Goal: Task Accomplishment & Management: Manage account settings

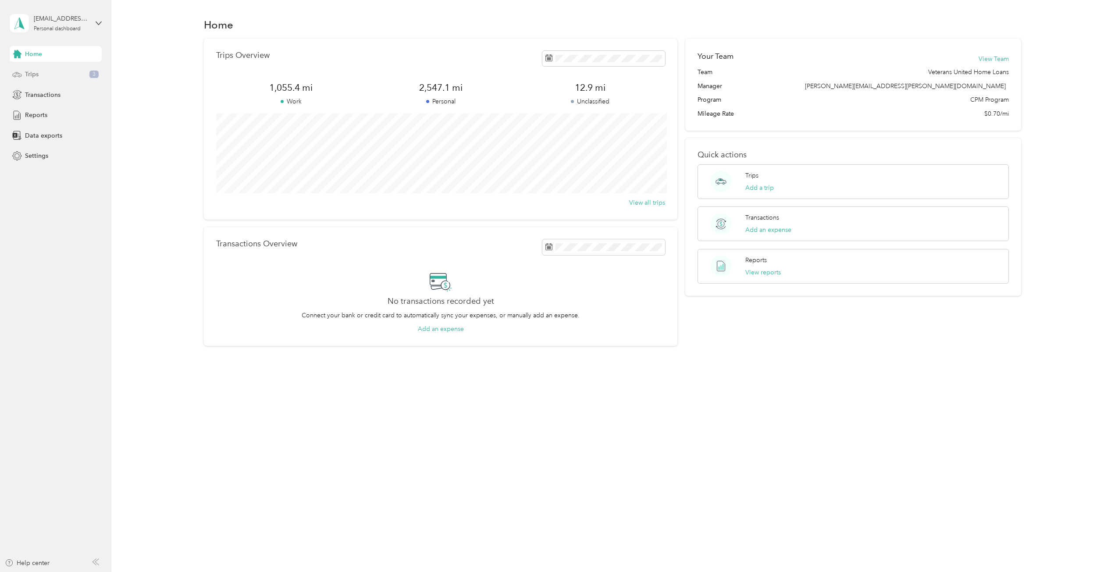
click at [60, 78] on div "Trips 3" at bounding box center [56, 75] width 92 height 16
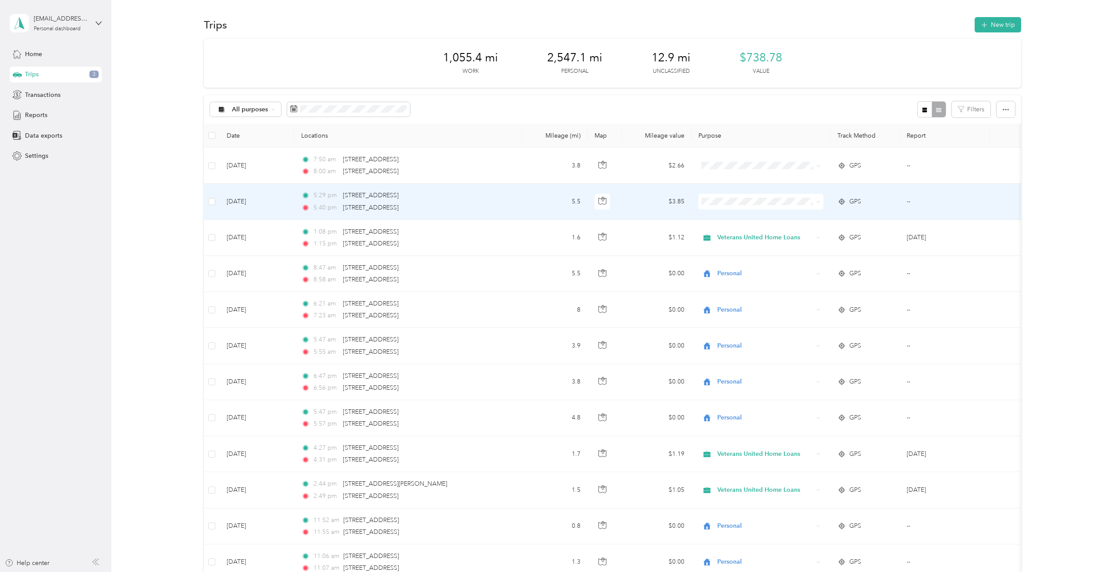
click at [760, 229] on span "Personal" at bounding box center [768, 233] width 97 height 9
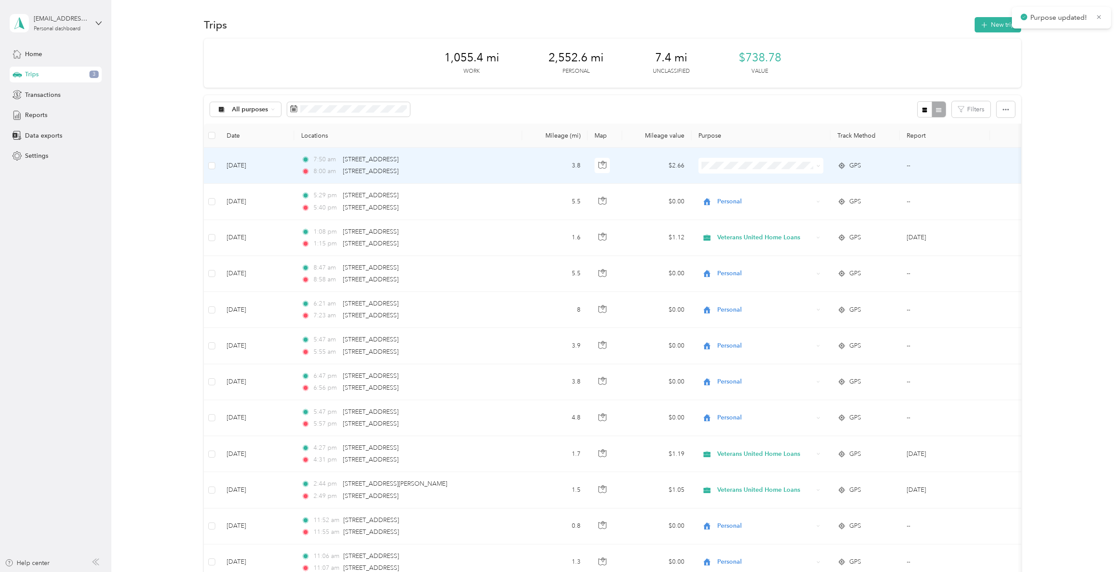
click at [725, 194] on span "Personal" at bounding box center [768, 194] width 97 height 9
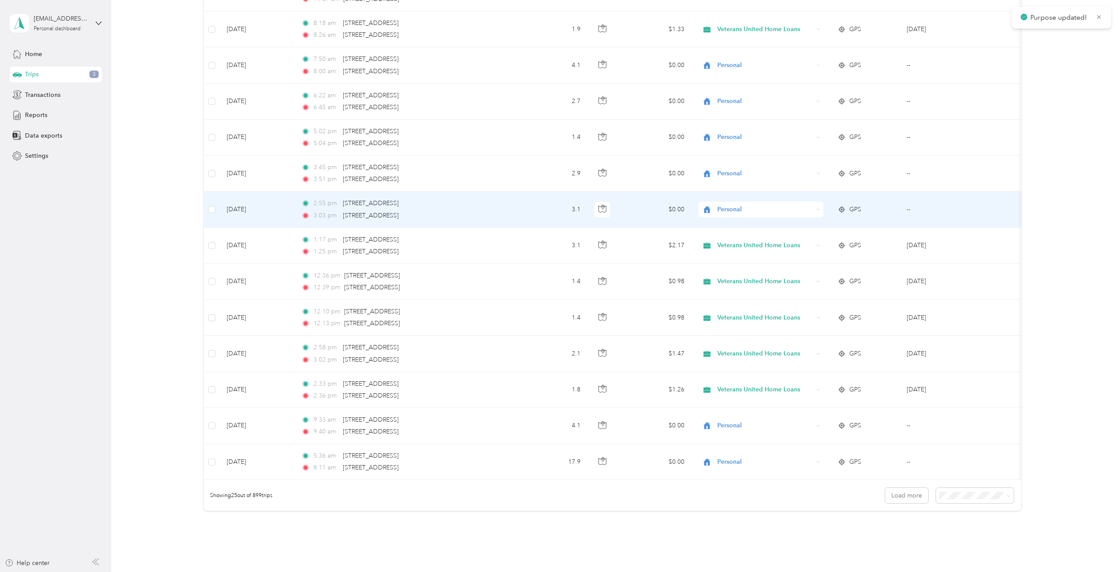
scroll to position [635, 0]
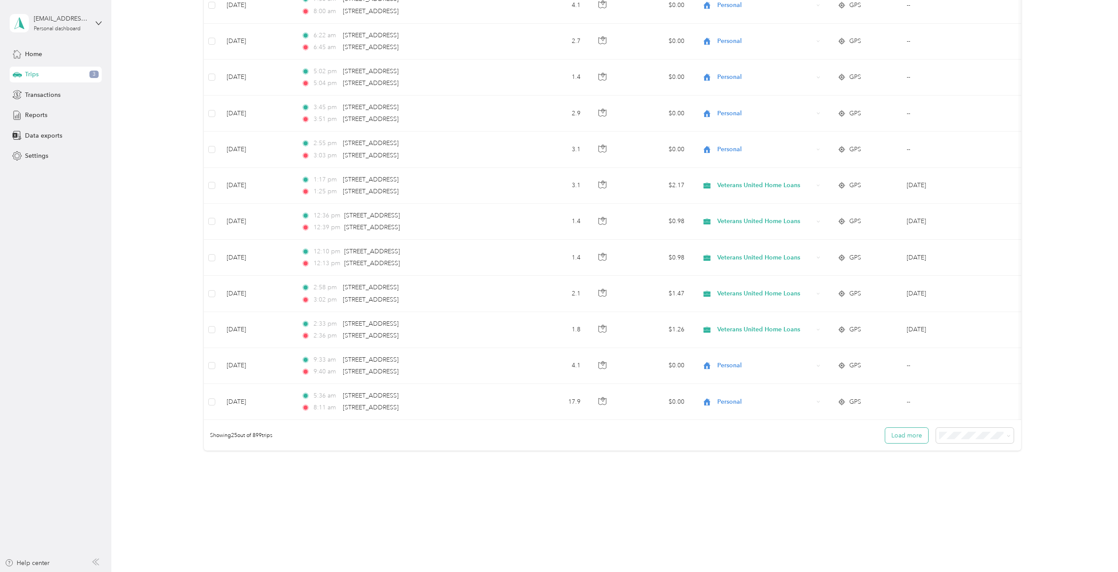
click at [916, 437] on button "Load more" at bounding box center [906, 435] width 43 height 15
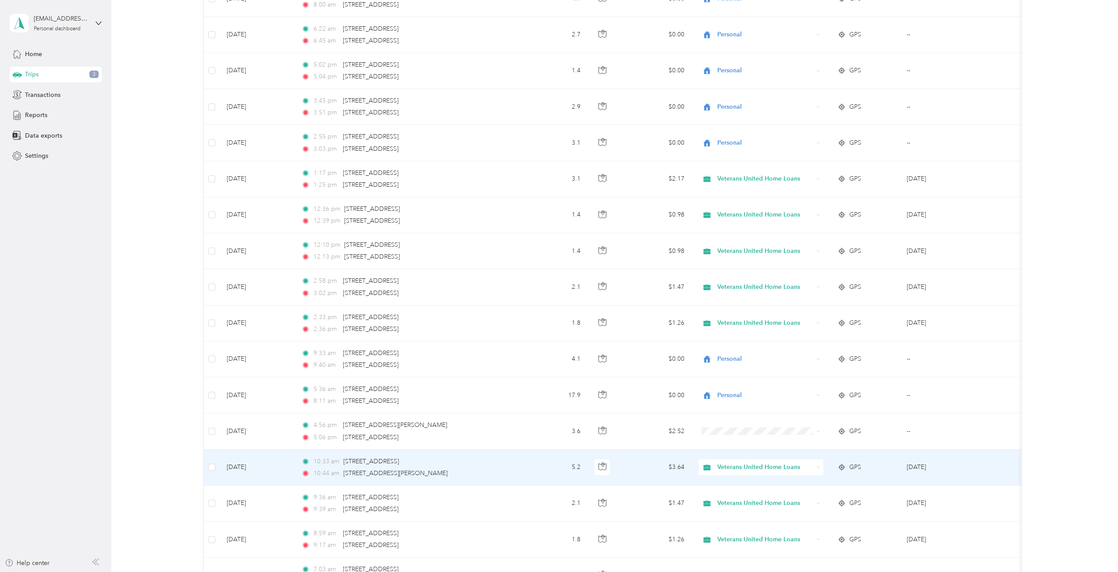
scroll to position [811, 0]
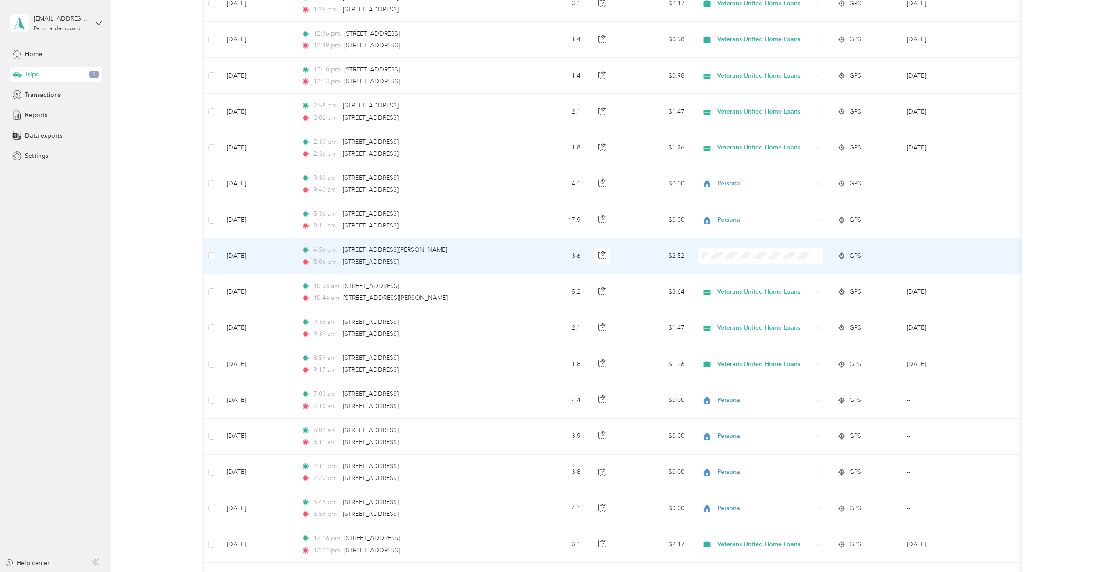
click at [734, 263] on span at bounding box center [760, 256] width 125 height 16
click at [736, 263] on span at bounding box center [760, 256] width 125 height 16
click at [779, 287] on span "Personal" at bounding box center [768, 287] width 97 height 9
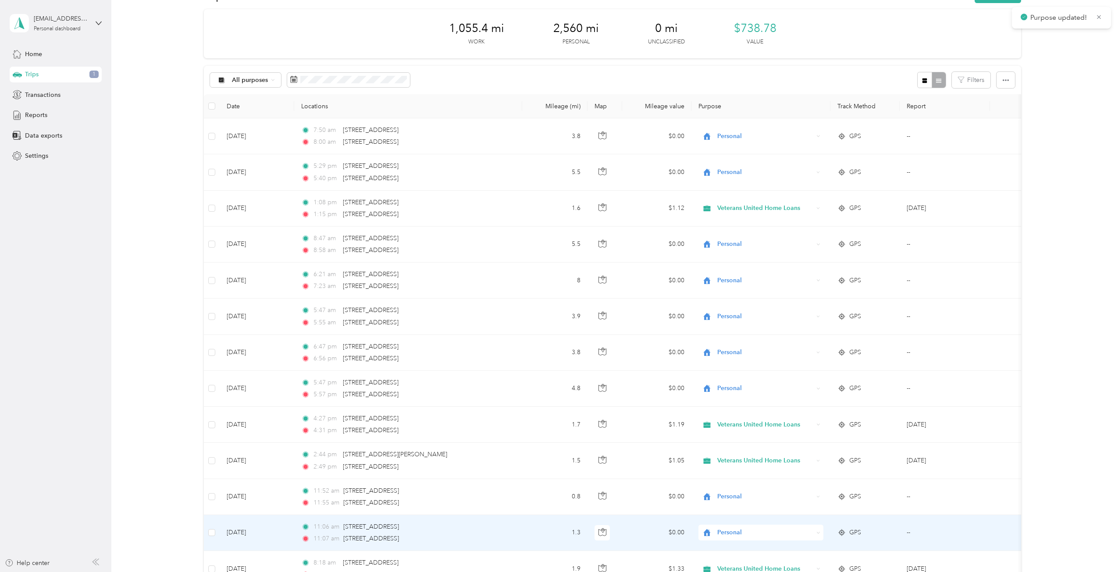
scroll to position [0, 0]
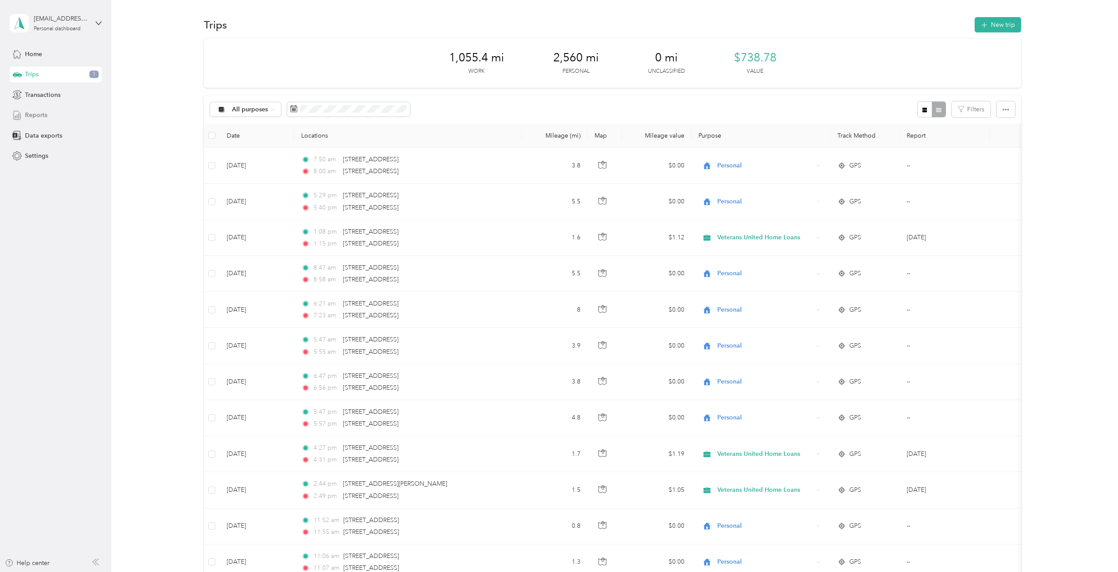
click at [47, 115] on div "Reports" at bounding box center [56, 115] width 92 height 16
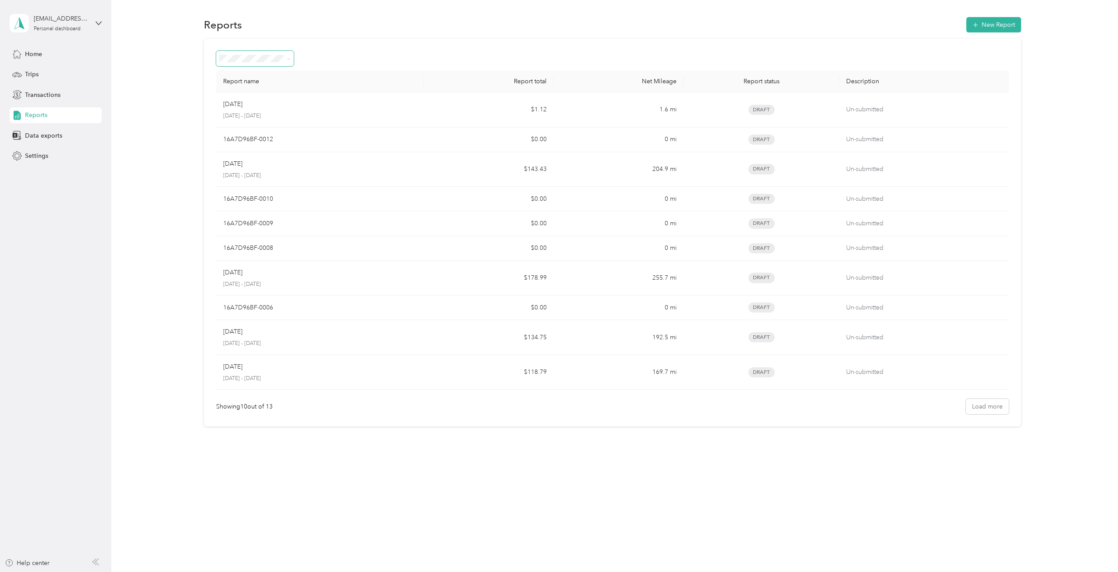
click at [282, 62] on span at bounding box center [255, 58] width 78 height 15
click at [287, 56] on span at bounding box center [289, 58] width 4 height 7
click at [284, 58] on span at bounding box center [287, 58] width 7 height 9
click at [934, 15] on div "Reports New Report" at bounding box center [612, 24] width 817 height 18
click at [996, 23] on button "New Report" at bounding box center [993, 24] width 55 height 15
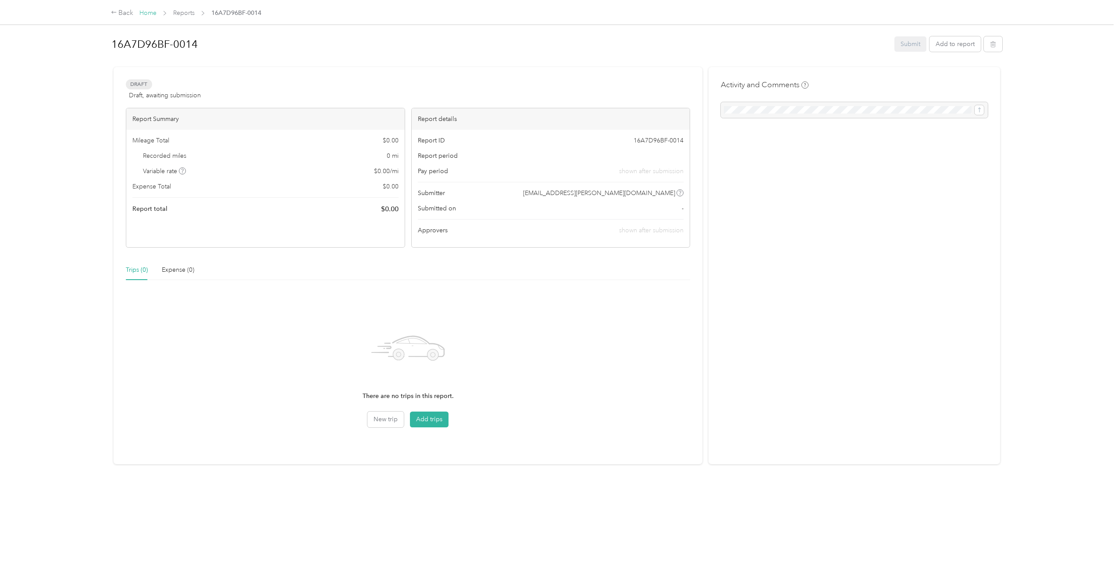
click at [153, 13] on link "Home" at bounding box center [147, 12] width 17 height 7
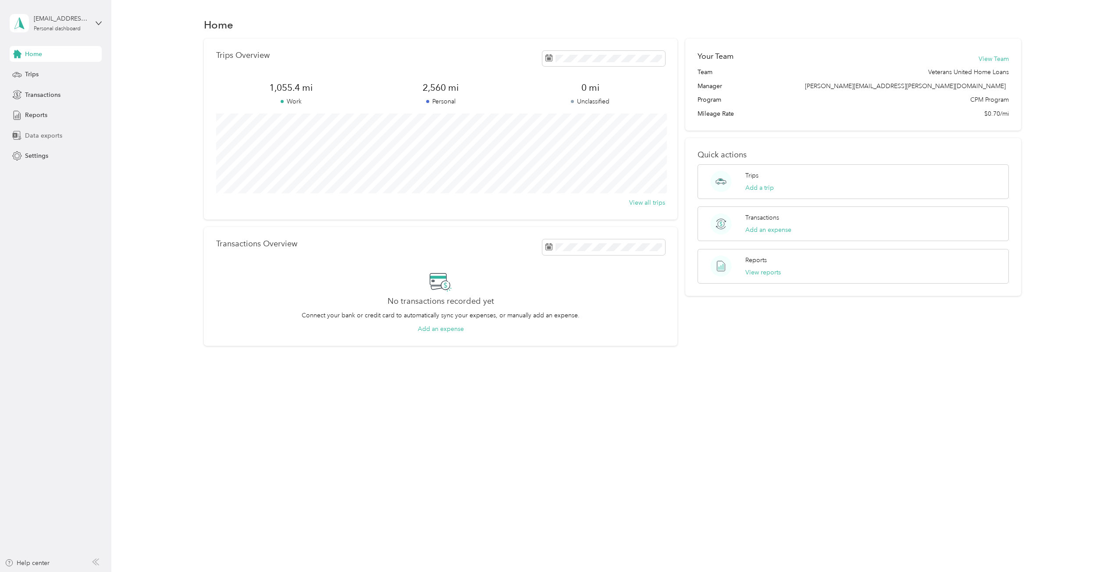
click at [49, 138] on span "Data exports" at bounding box center [43, 135] width 37 height 9
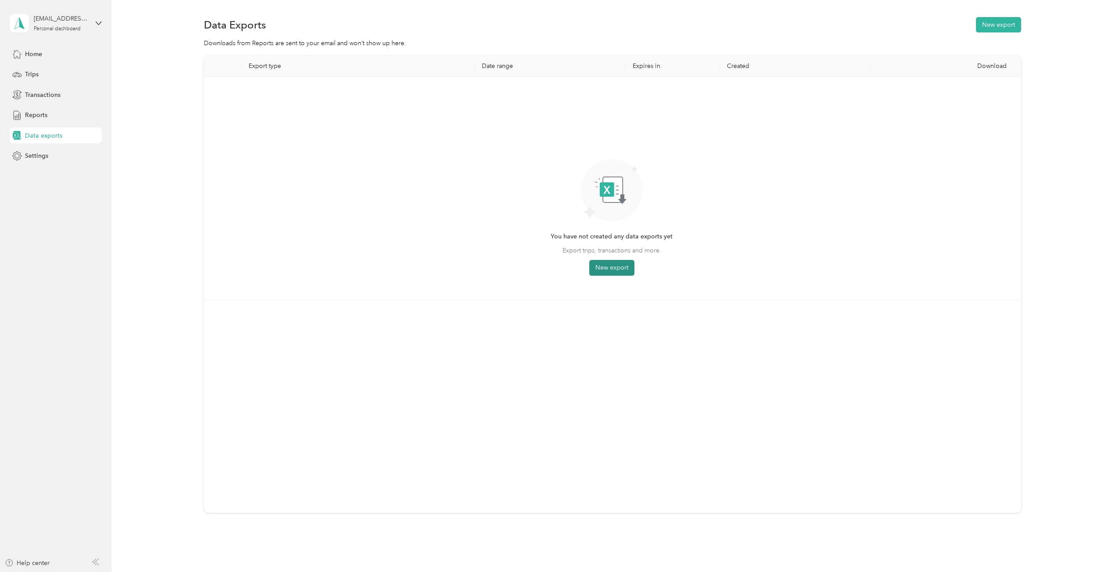
click at [610, 263] on button "New export" at bounding box center [611, 268] width 45 height 16
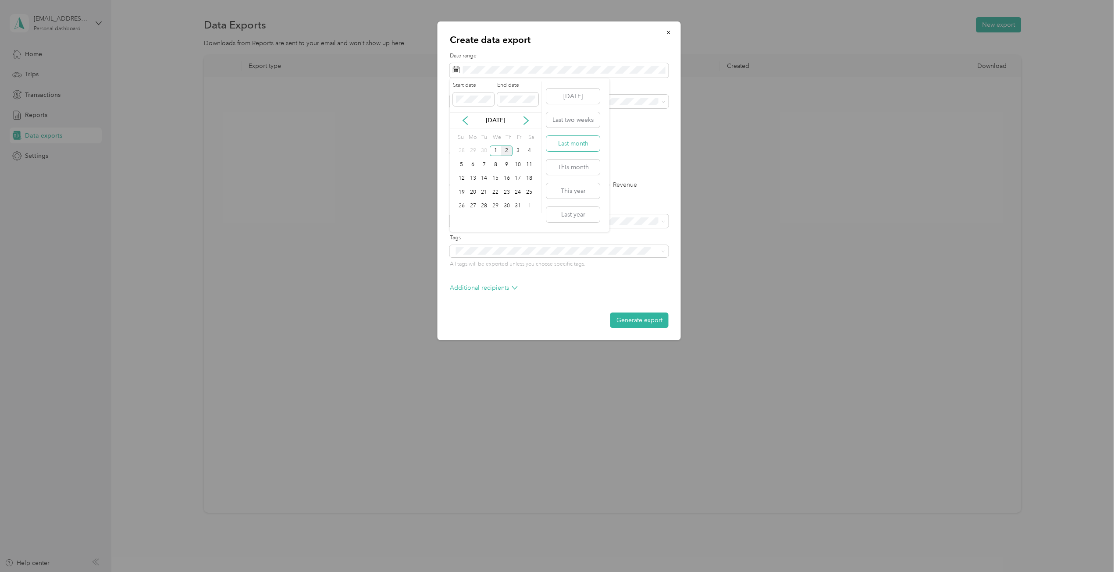
click at [577, 146] on button "Last month" at bounding box center [572, 143] width 53 height 15
click at [454, 106] on span at bounding box center [559, 102] width 219 height 14
click at [489, 130] on span "Veterans United Home Loans" at bounding box center [496, 131] width 81 height 7
click at [640, 323] on button "Generate export" at bounding box center [639, 319] width 58 height 15
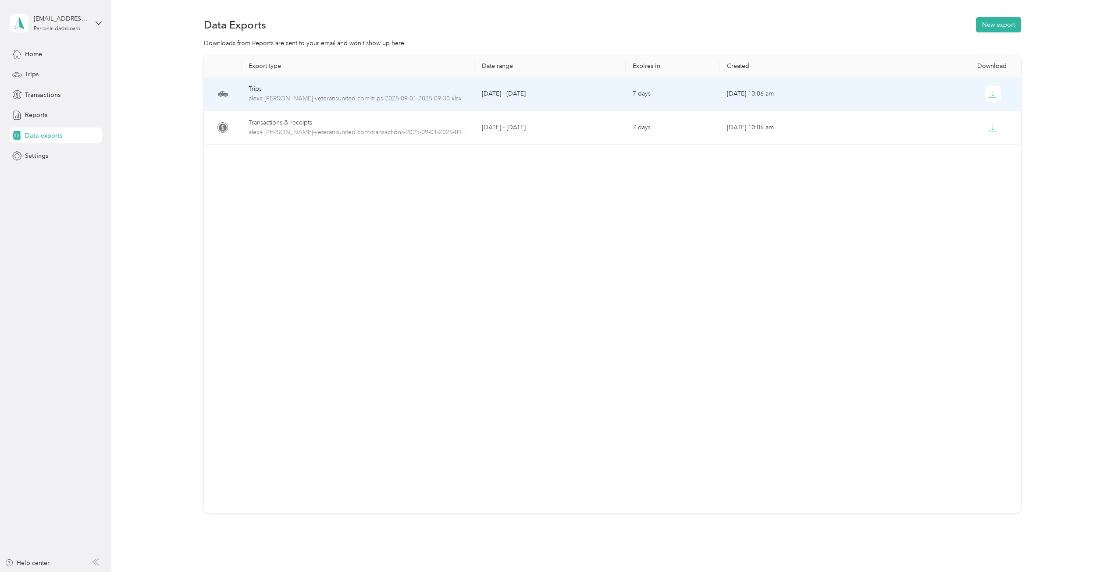
drag, startPoint x: 316, startPoint y: 92, endPoint x: 343, endPoint y: 93, distance: 27.6
click at [343, 93] on div "Trips" at bounding box center [358, 89] width 220 height 10
click at [348, 95] on span "alexa.[PERSON_NAME]-veteransunited.com-trips-2025-09-01-2025-09-30.xlsx" at bounding box center [358, 99] width 220 height 10
click at [887, 96] on div at bounding box center [945, 94] width 137 height 16
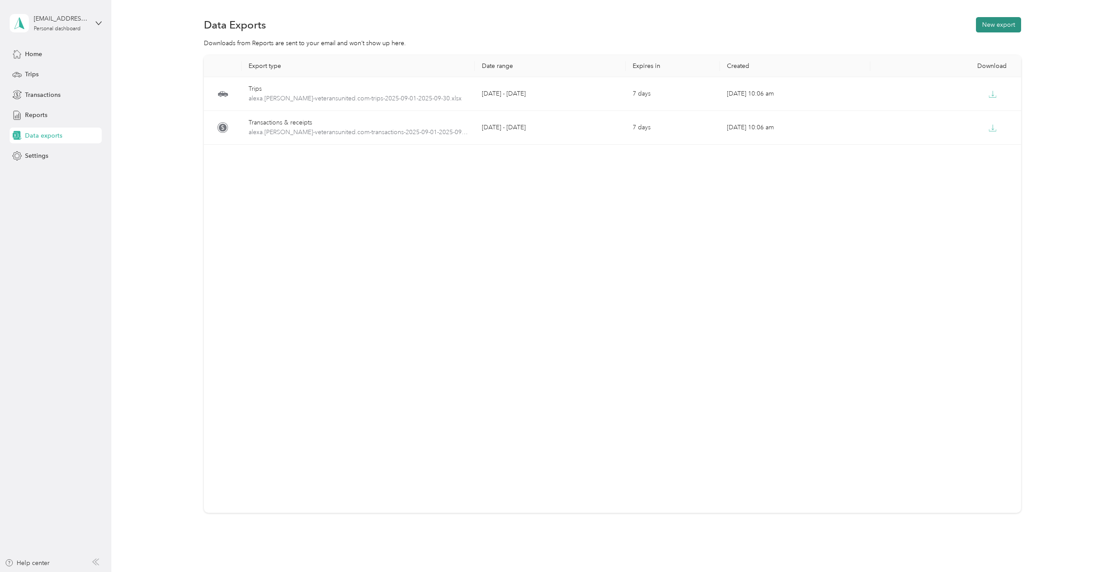
click at [992, 23] on button "New export" at bounding box center [998, 24] width 45 height 15
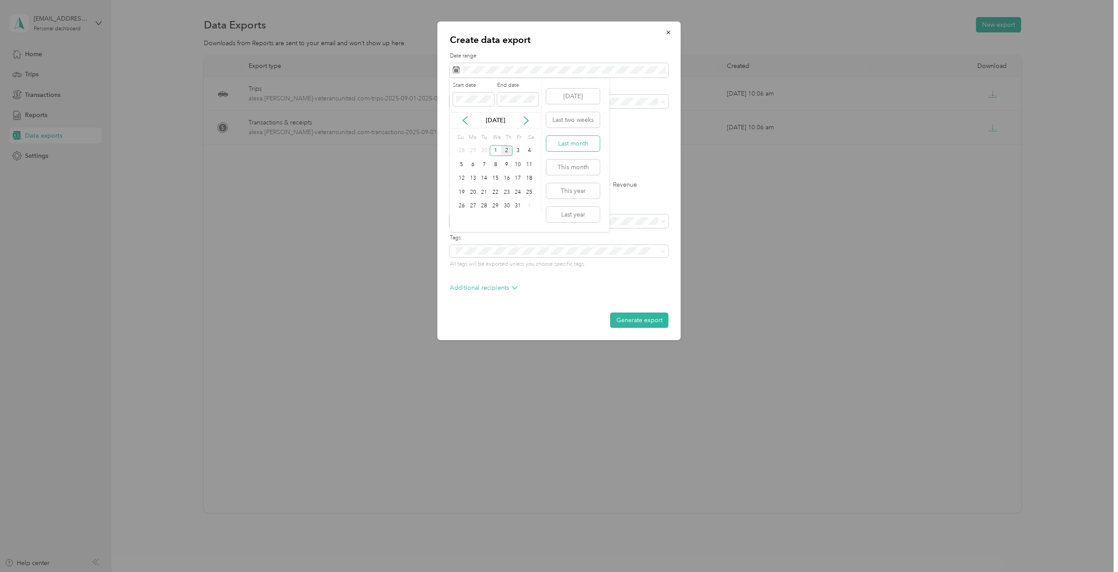
click at [575, 146] on button "Last month" at bounding box center [572, 143] width 53 height 15
click at [517, 156] on label "PDF" at bounding box center [523, 153] width 21 height 6
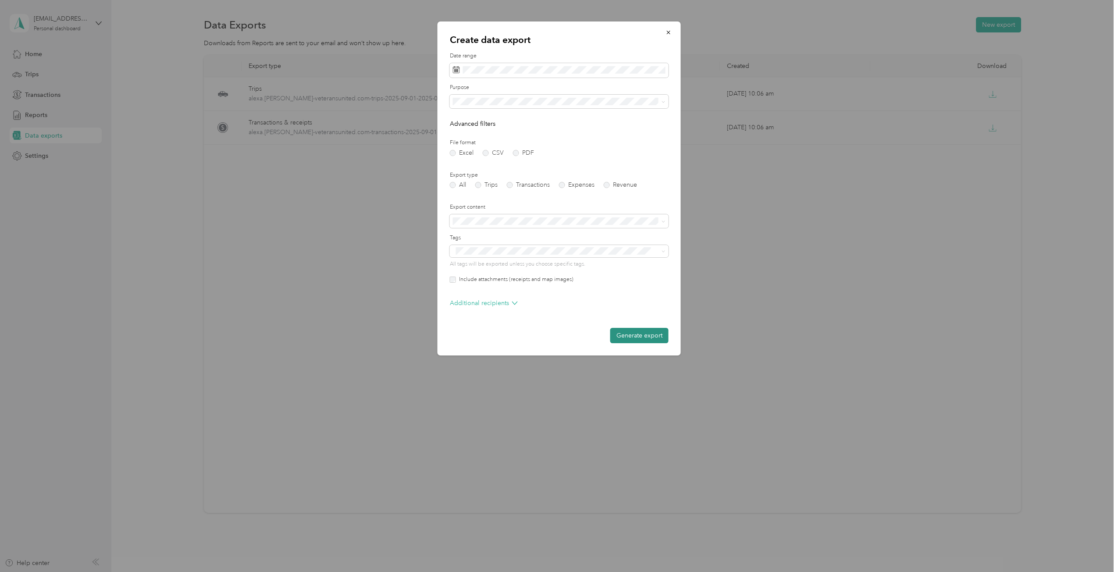
click at [638, 334] on button "Generate export" at bounding box center [639, 335] width 58 height 15
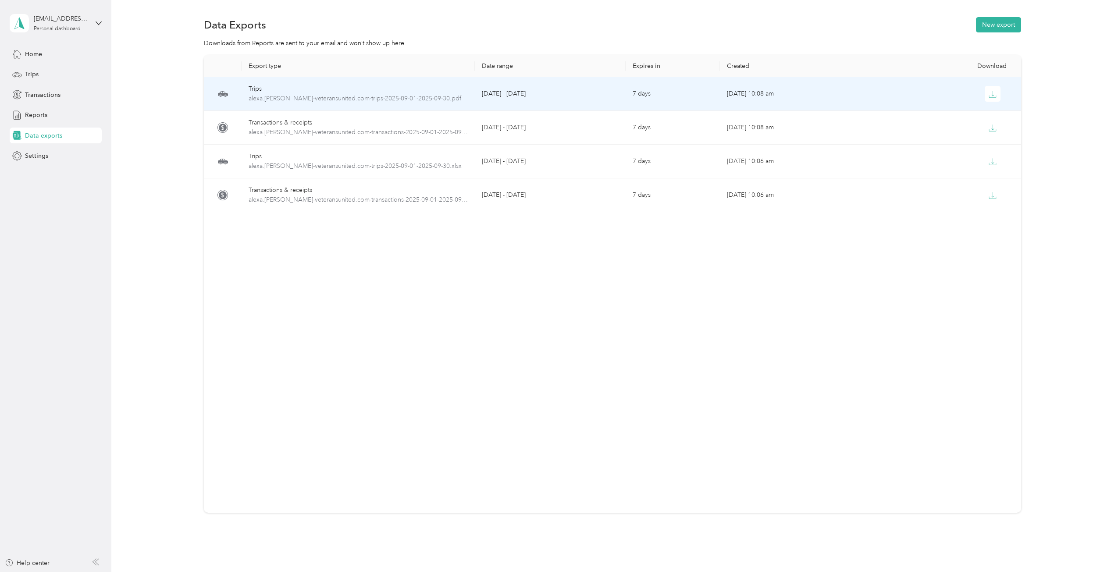
click at [339, 95] on span "alexa.[PERSON_NAME]-veteransunited.com-trips-2025-09-01-2025-09-30.pdf" at bounding box center [358, 99] width 220 height 10
click at [262, 98] on span "alexa.[PERSON_NAME]-veteransunited.com-trips-2025-09-01-2025-09-30.pdf" at bounding box center [358, 99] width 220 height 10
click at [249, 83] on td "Trips alexa.[PERSON_NAME]-veteransunited.com-trips-2025-09-01-2025-09-30.pdf" at bounding box center [358, 94] width 234 height 34
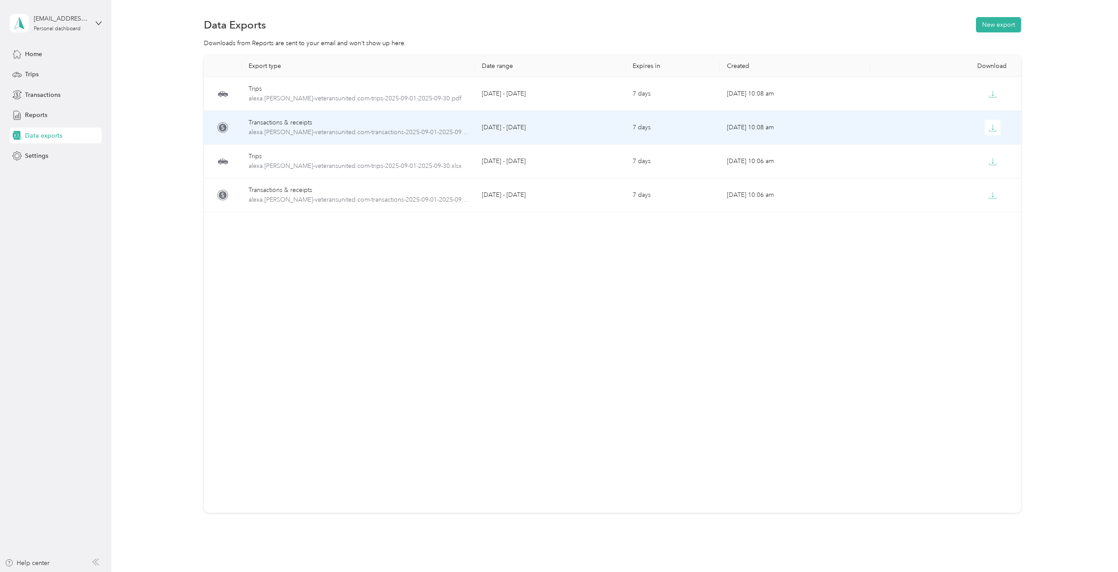
click at [291, 119] on div "Transactions & receipts" at bounding box center [358, 123] width 220 height 10
click at [303, 130] on span "alexa.[PERSON_NAME]-veteransunited.com-transactions-2025-09-01-2025-09-30.pdf" at bounding box center [358, 133] width 220 height 10
click at [988, 129] on icon "button" at bounding box center [992, 128] width 8 height 8
